Goal: Complete application form: Complete application form

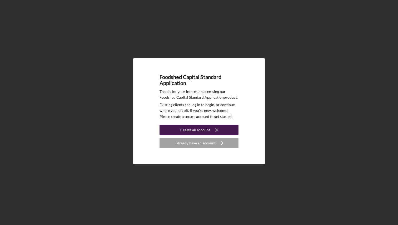
click at [199, 126] on div "Create an account" at bounding box center [195, 130] width 30 height 11
